Goal: Find contact information: Obtain details needed to contact an individual or organization

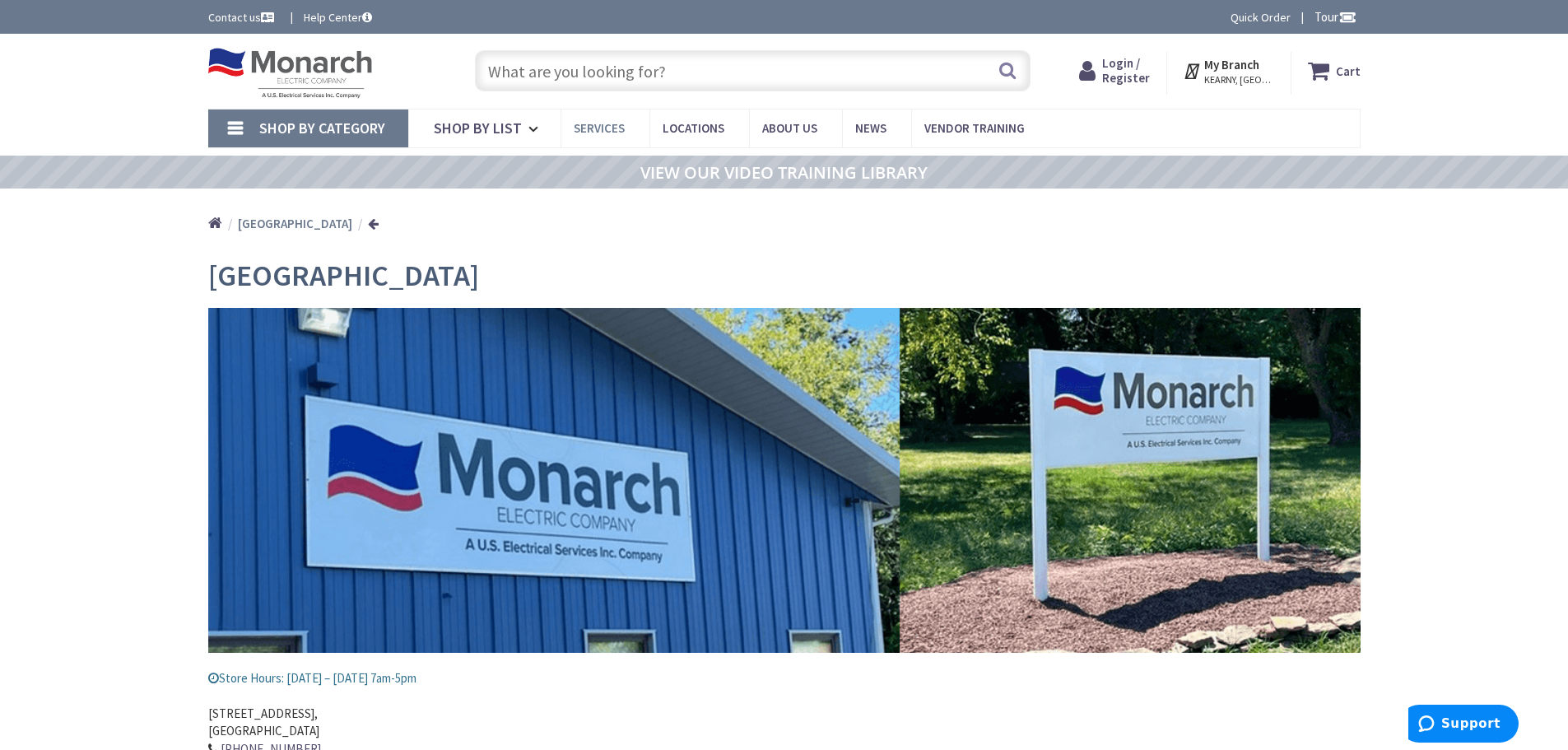
click at [593, 130] on span "Services" at bounding box center [599, 128] width 51 height 15
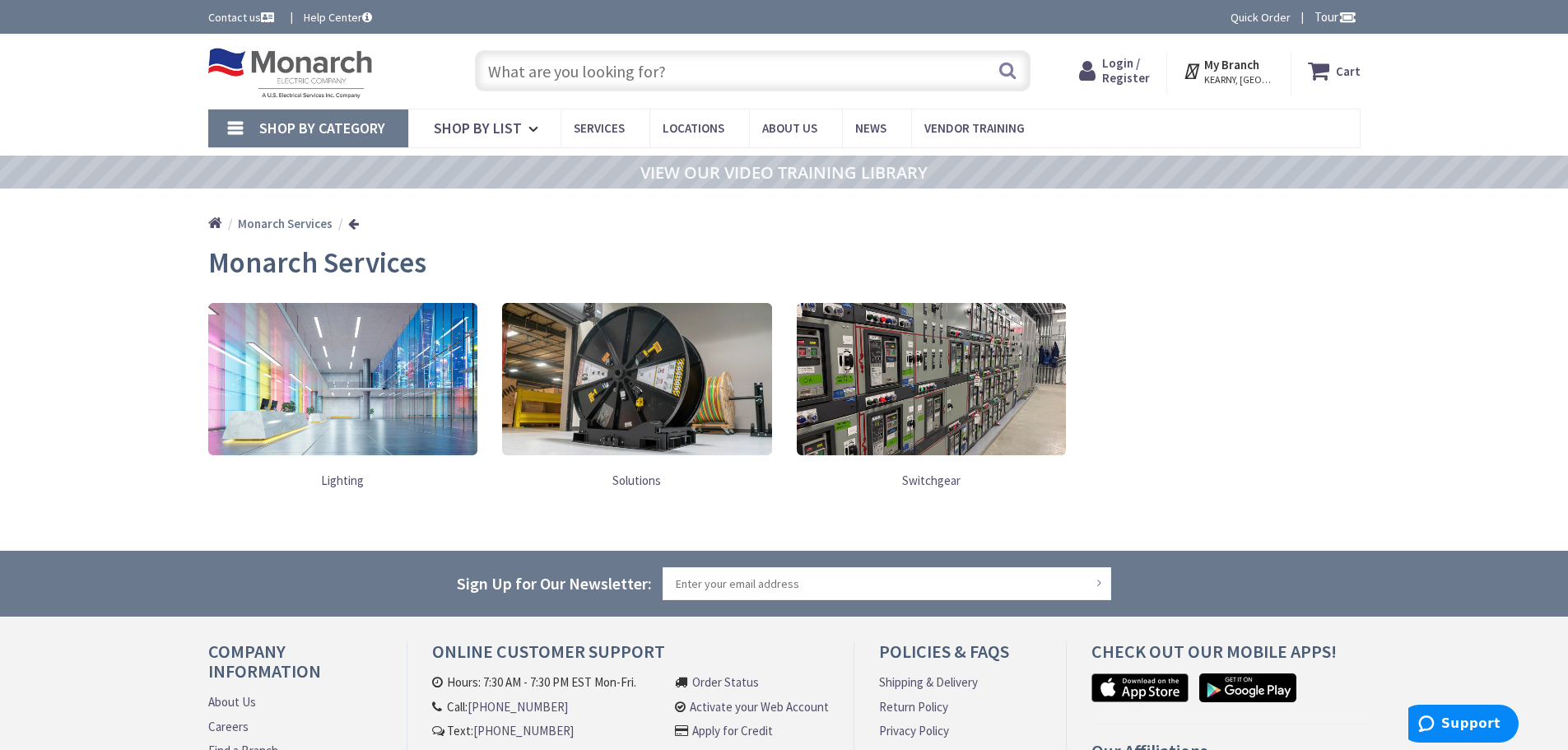
click at [949, 476] on link "Switchgear" at bounding box center [931, 480] width 270 height 34
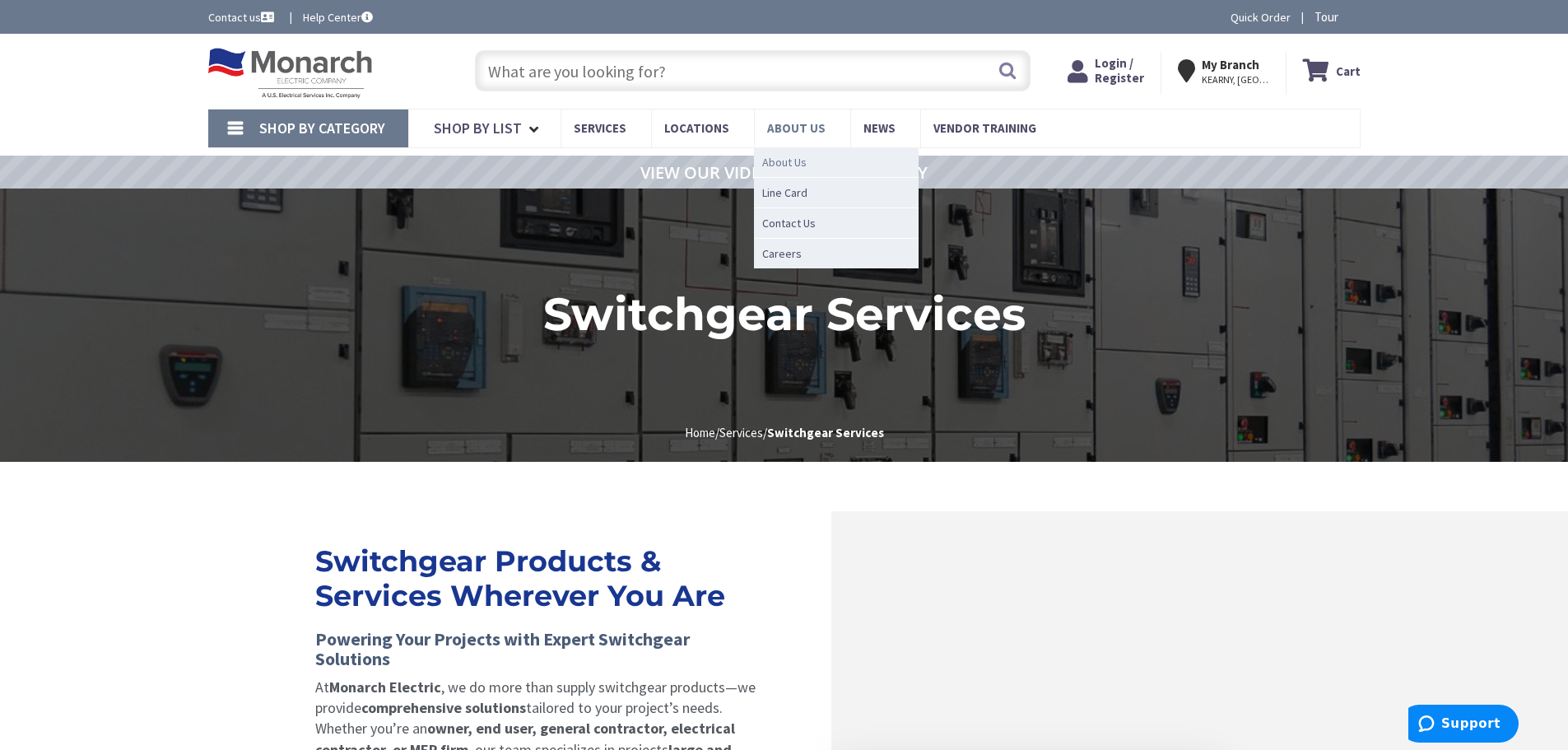
click at [783, 163] on span "About Us" at bounding box center [784, 161] width 44 height 16
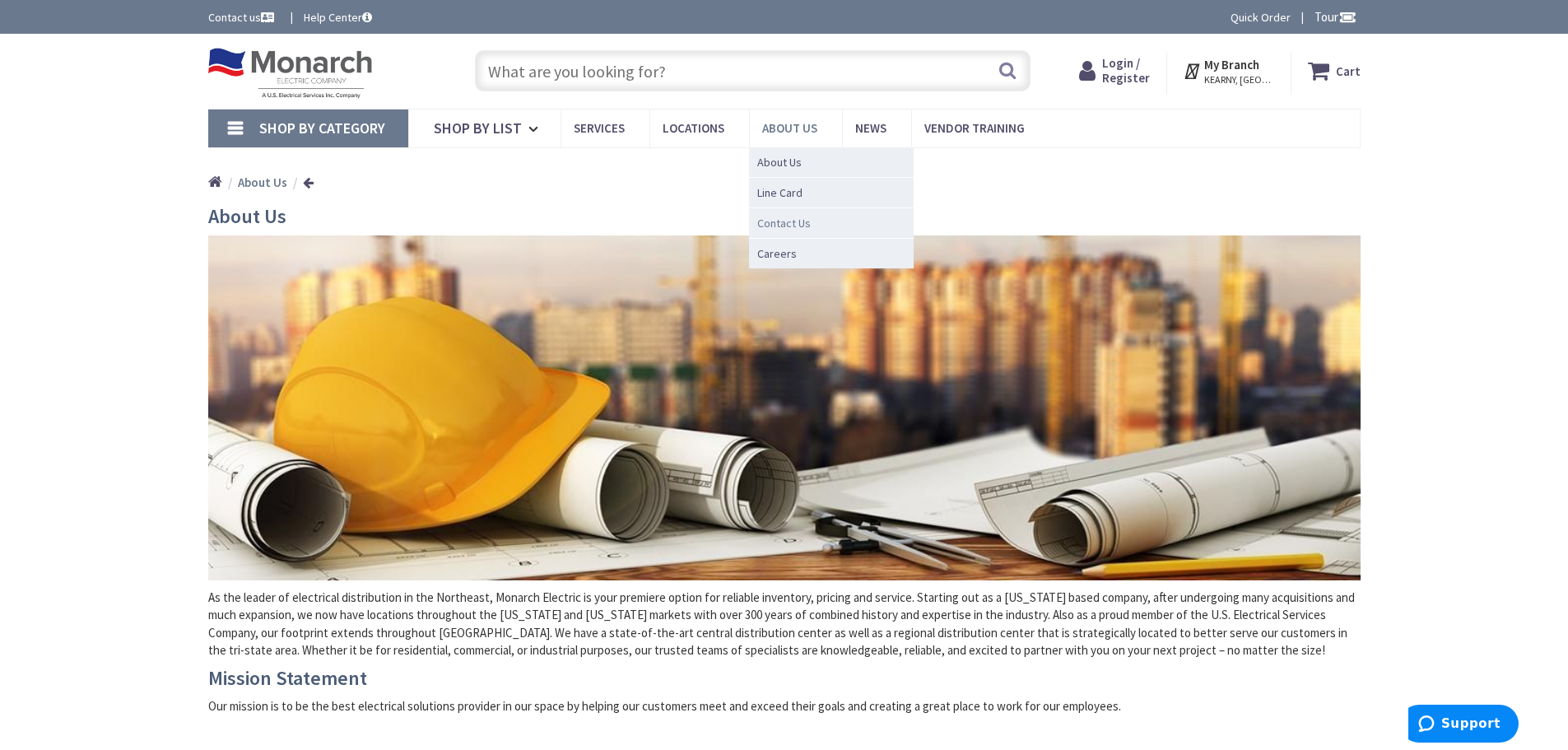
click at [803, 221] on span "Contact Us" at bounding box center [784, 223] width 54 height 16
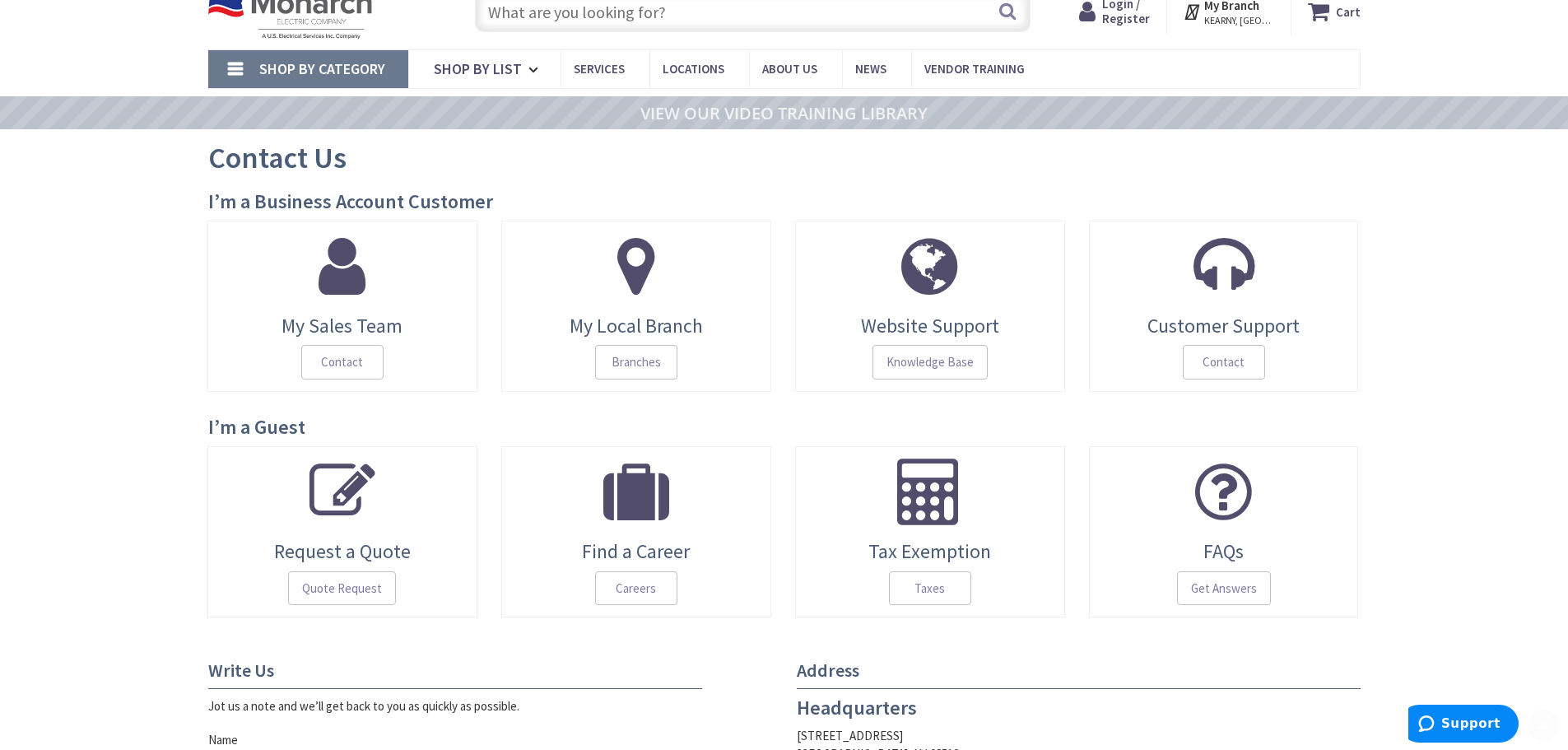
scroll to position [247, 0]
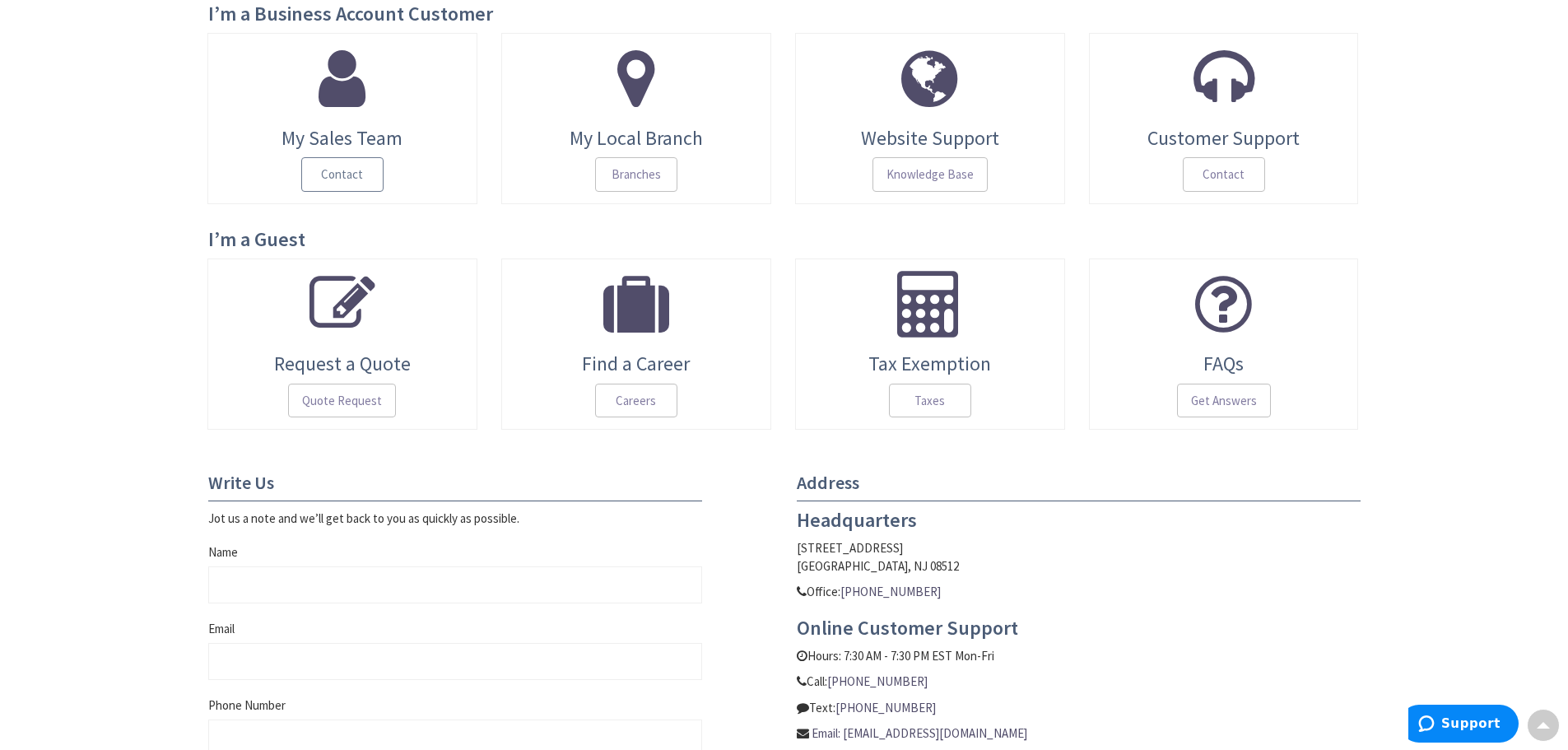
click at [321, 179] on span "Contact" at bounding box center [343, 175] width 83 height 35
